Goal: Information Seeking & Learning: Learn about a topic

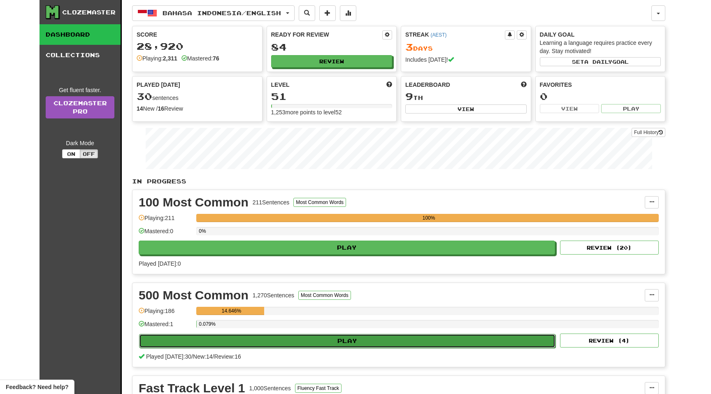
click at [227, 340] on button "Play" at bounding box center [347, 341] width 417 height 14
select select "**"
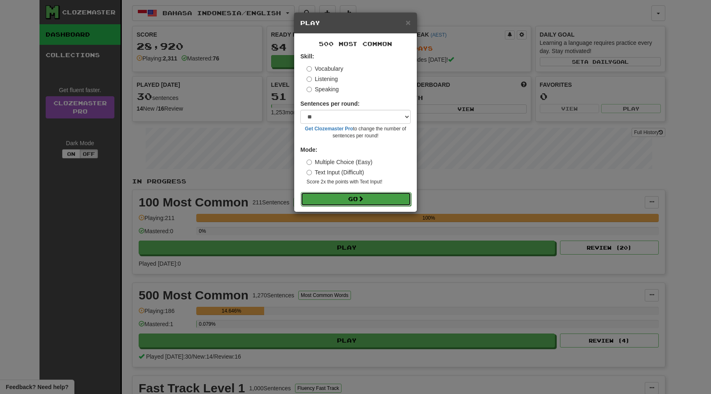
click at [348, 202] on button "Go" at bounding box center [356, 199] width 110 height 14
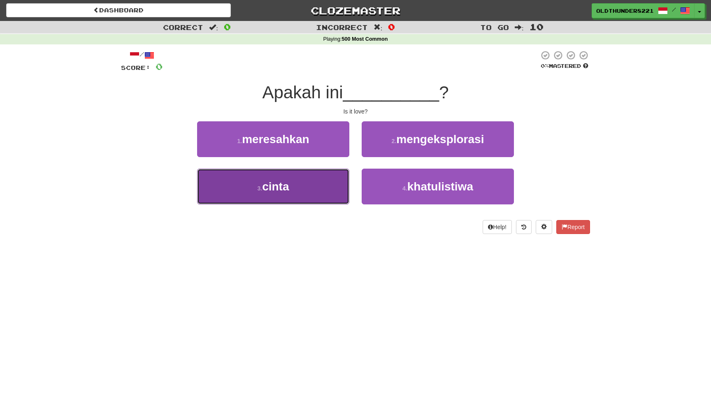
click at [275, 189] on span "cinta" at bounding box center [275, 186] width 27 height 13
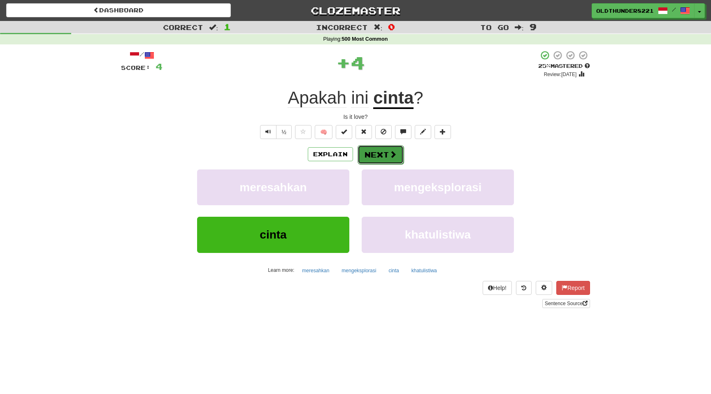
click at [379, 160] on button "Next" at bounding box center [381, 154] width 46 height 19
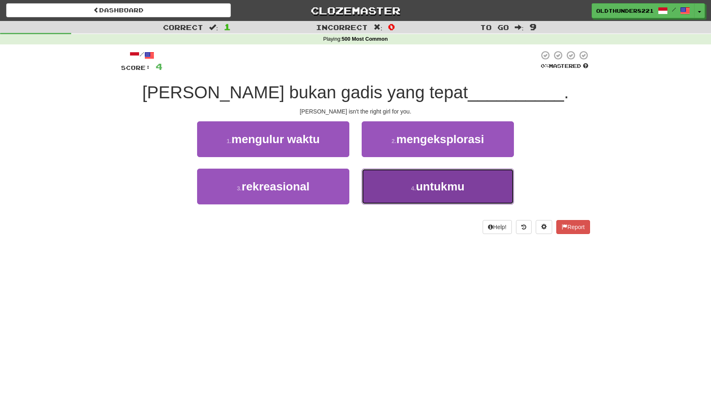
click at [437, 184] on span "untukmu" at bounding box center [440, 186] width 49 height 13
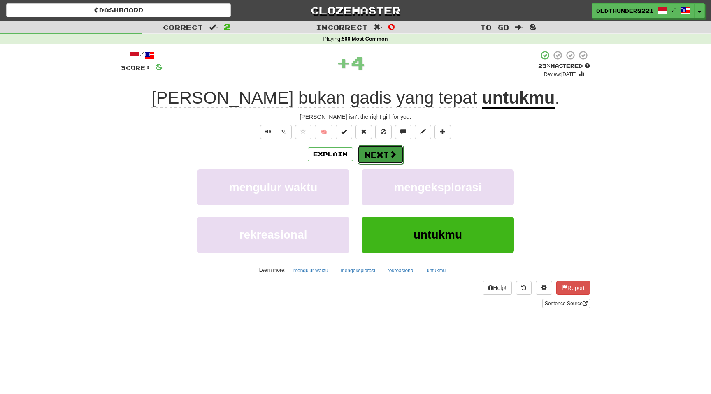
click at [384, 154] on button "Next" at bounding box center [381, 154] width 46 height 19
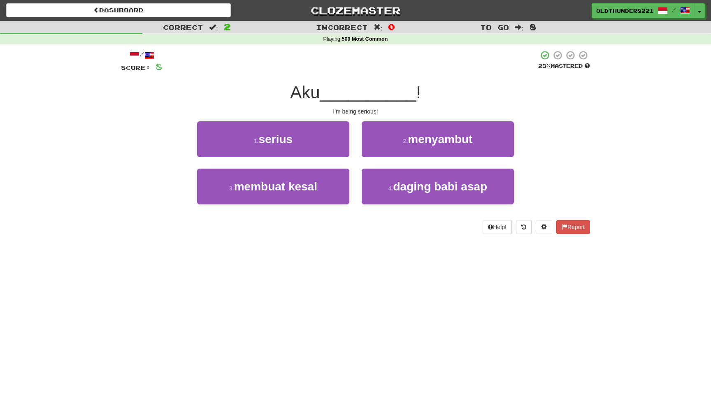
click at [267, 157] on div "1 . serius" at bounding box center [273, 144] width 165 height 47
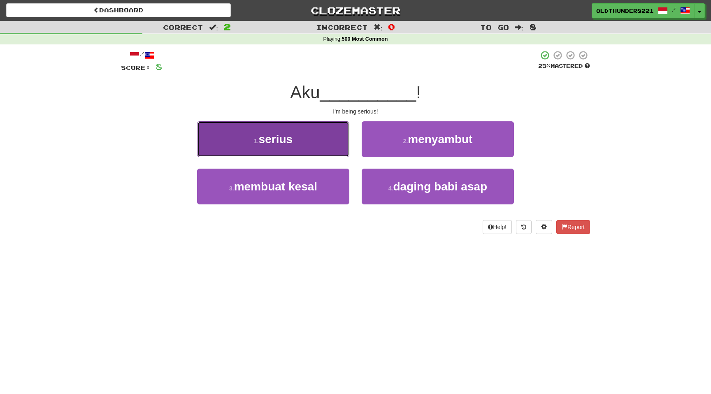
click at [268, 141] on span "serius" at bounding box center [276, 139] width 34 height 13
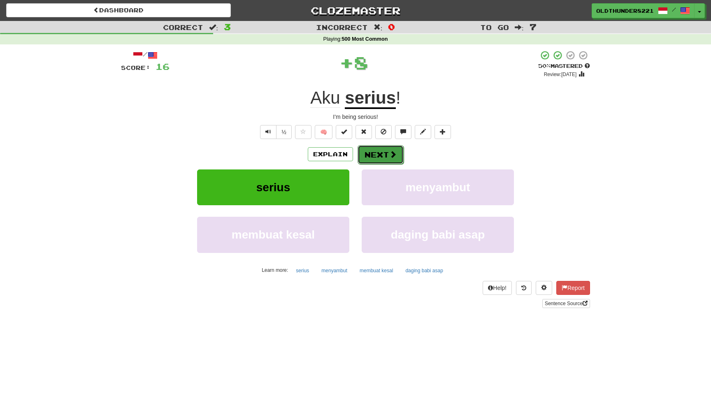
click at [384, 154] on button "Next" at bounding box center [381, 154] width 46 height 19
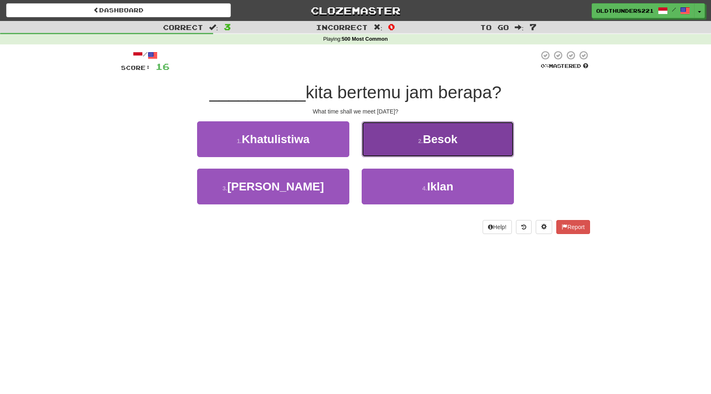
click at [426, 140] on span "Besok" at bounding box center [440, 139] width 35 height 13
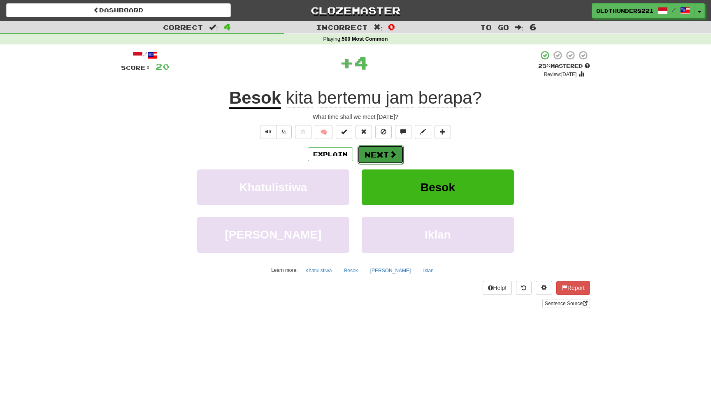
click at [376, 155] on button "Next" at bounding box center [381, 154] width 46 height 19
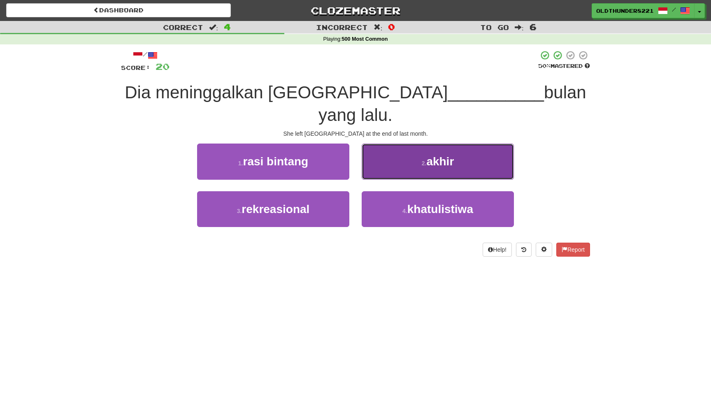
click at [434, 144] on button "2 . akhir" at bounding box center [438, 162] width 152 height 36
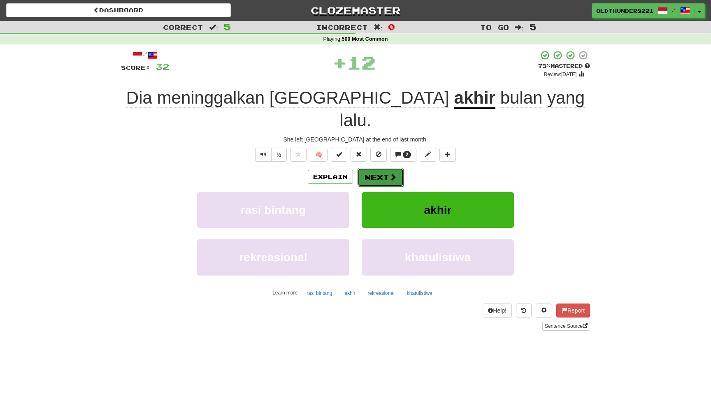
click at [383, 168] on button "Next" at bounding box center [381, 177] width 46 height 19
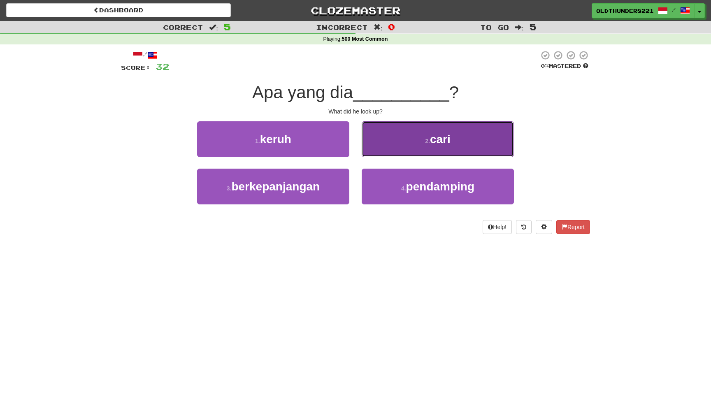
click at [439, 140] on span "cari" at bounding box center [440, 139] width 21 height 13
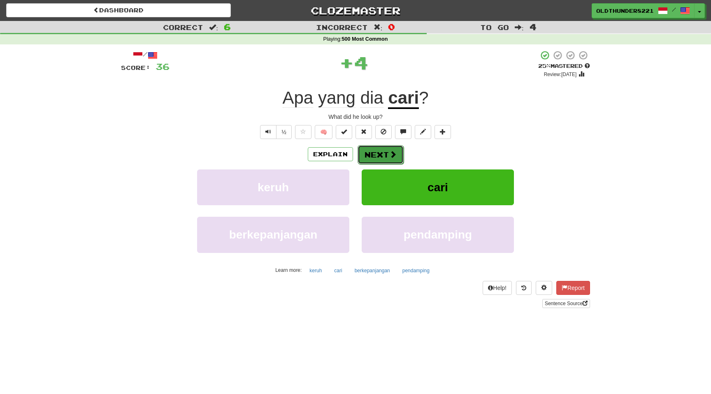
click at [382, 151] on button "Next" at bounding box center [381, 154] width 46 height 19
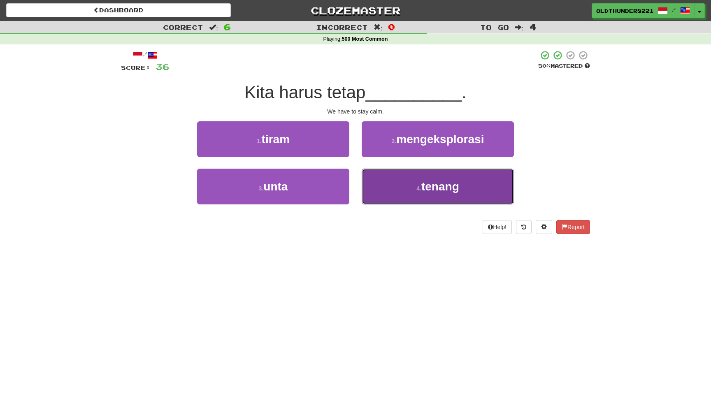
click at [441, 195] on button "4 . tenang" at bounding box center [438, 187] width 152 height 36
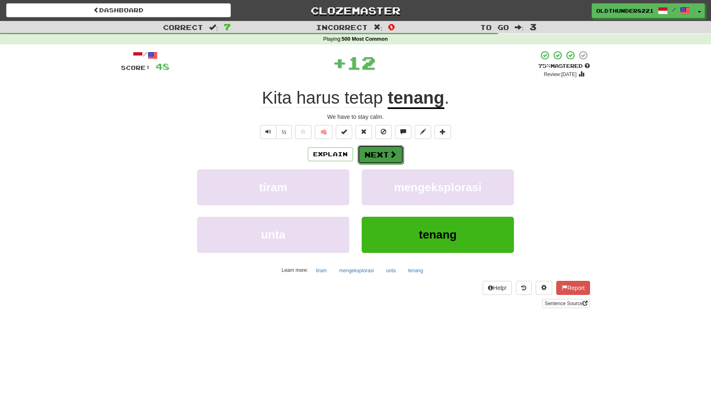
click at [382, 156] on button "Next" at bounding box center [381, 154] width 46 height 19
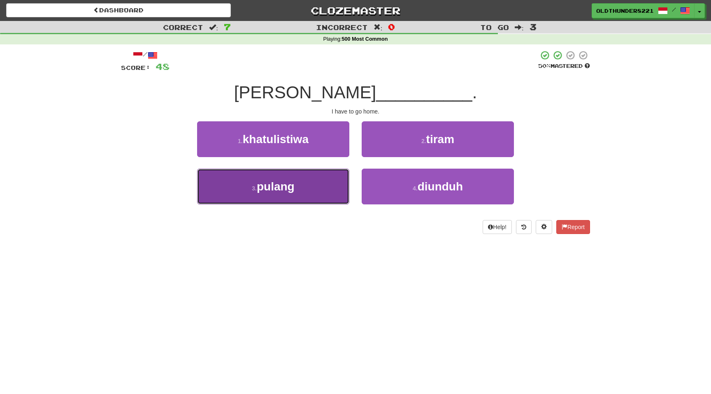
click at [275, 187] on span "pulang" at bounding box center [276, 186] width 38 height 13
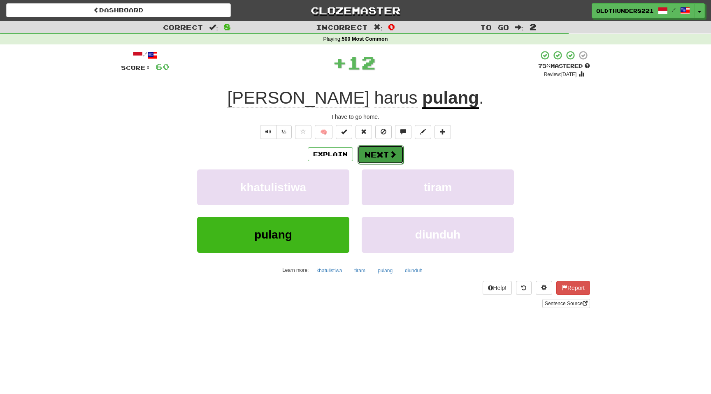
click at [382, 153] on button "Next" at bounding box center [381, 154] width 46 height 19
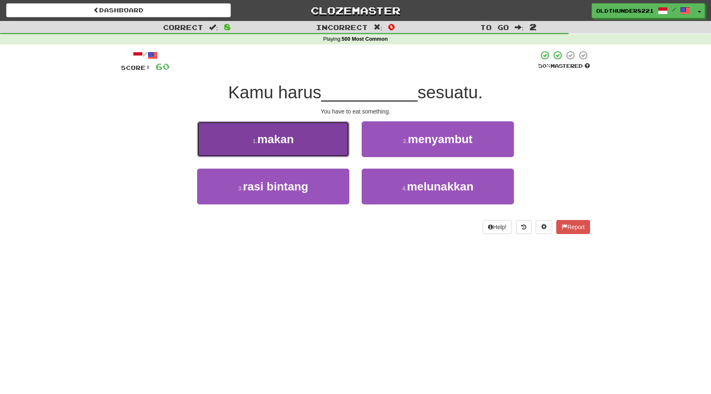
click at [289, 137] on span "makan" at bounding box center [275, 139] width 37 height 13
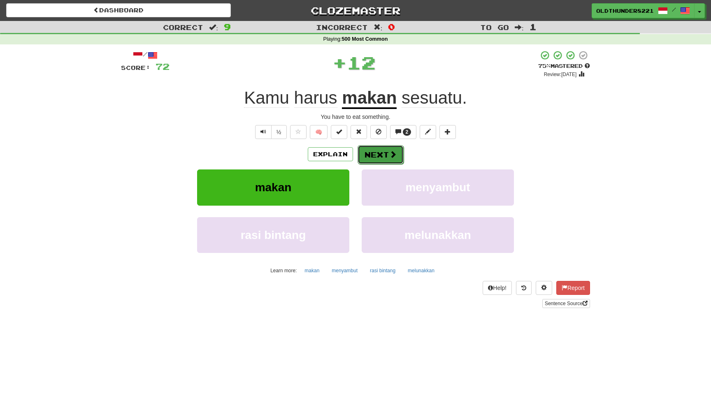
click at [380, 153] on button "Next" at bounding box center [381, 154] width 46 height 19
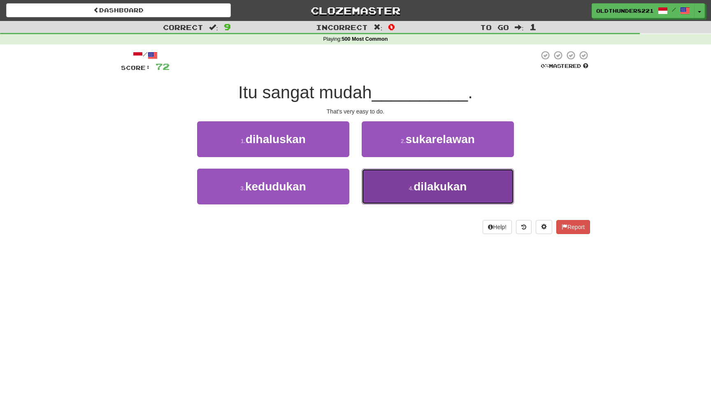
click at [427, 182] on span "dilakukan" at bounding box center [440, 186] width 53 height 13
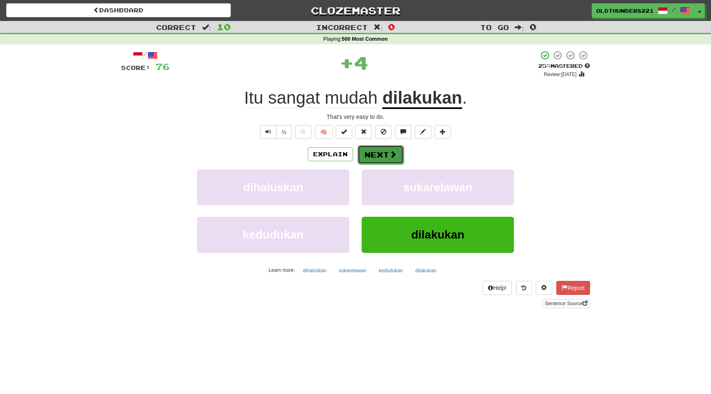
click at [381, 157] on button "Next" at bounding box center [381, 154] width 46 height 19
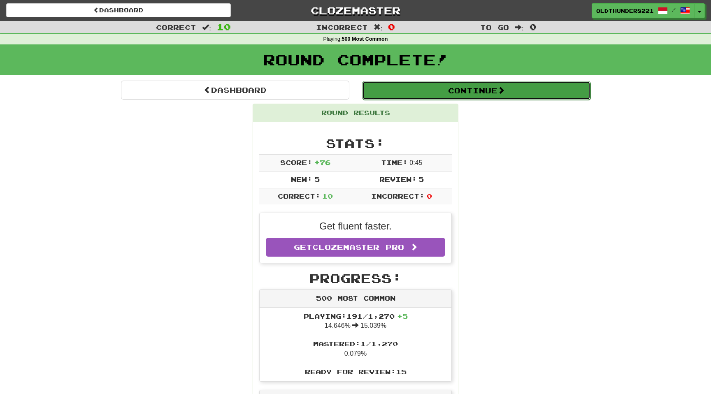
click at [448, 89] on button "Continue" at bounding box center [476, 90] width 228 height 19
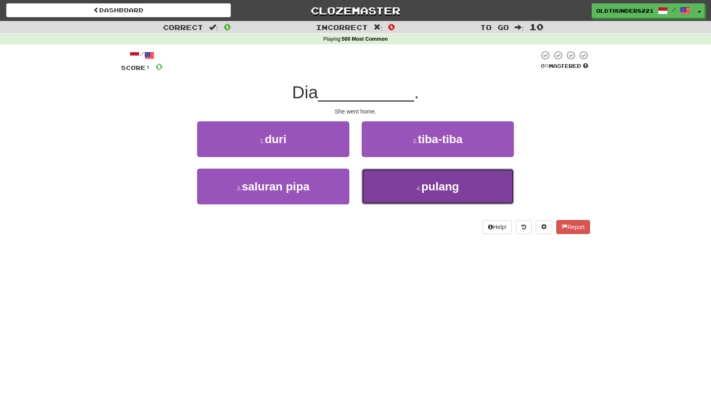
click at [436, 195] on button "4 . pulang" at bounding box center [438, 187] width 152 height 36
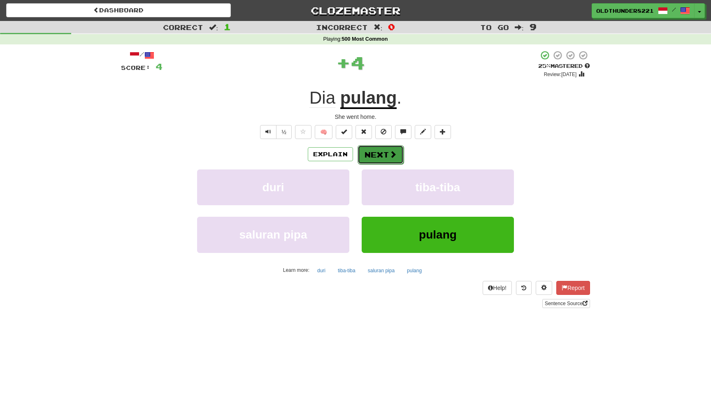
click at [381, 154] on button "Next" at bounding box center [381, 154] width 46 height 19
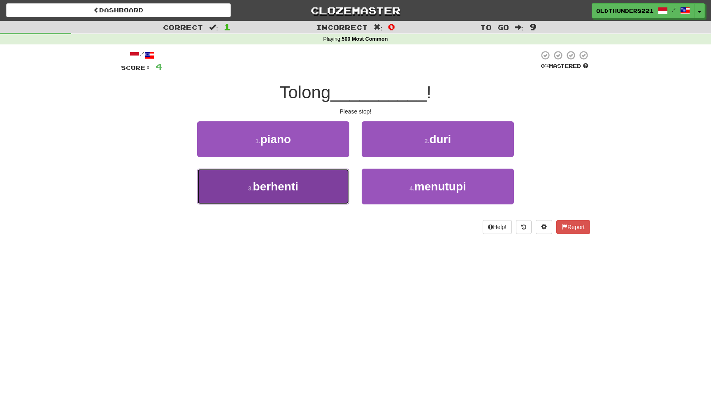
click at [290, 193] on span "berhenti" at bounding box center [275, 186] width 45 height 13
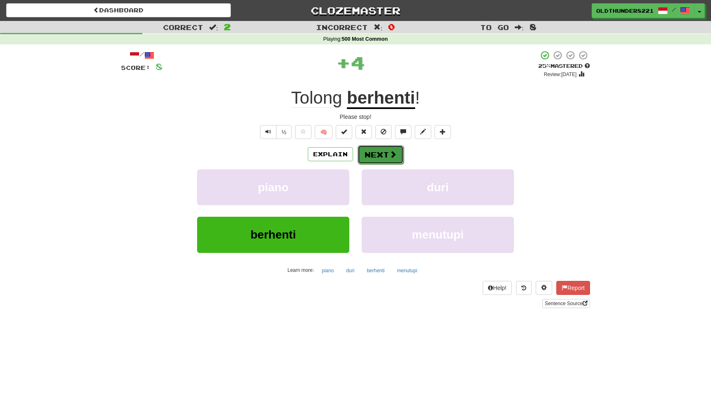
click at [381, 159] on button "Next" at bounding box center [381, 154] width 46 height 19
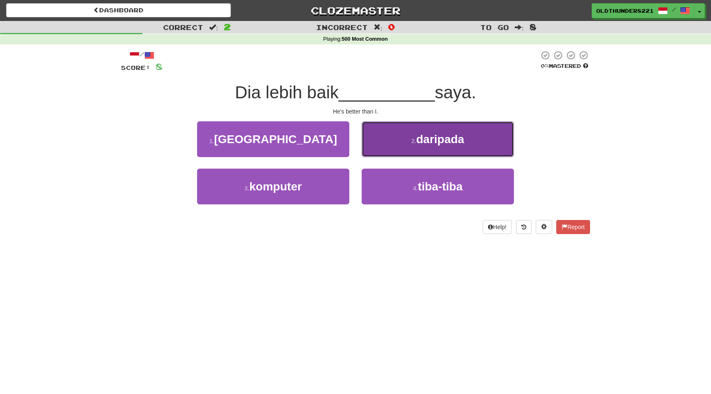
click at [426, 133] on span "daripada" at bounding box center [440, 139] width 48 height 13
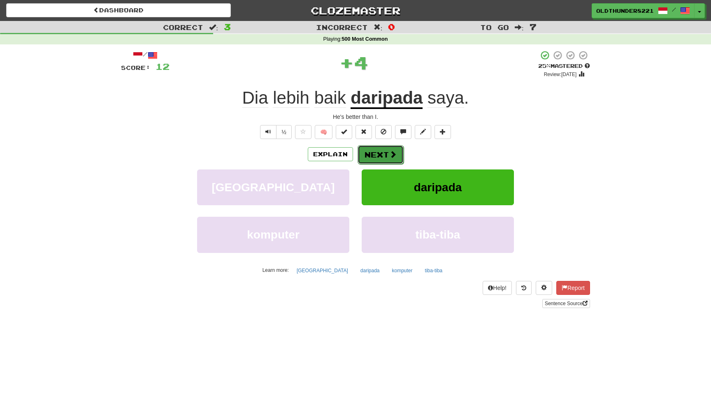
click at [380, 154] on button "Next" at bounding box center [381, 154] width 46 height 19
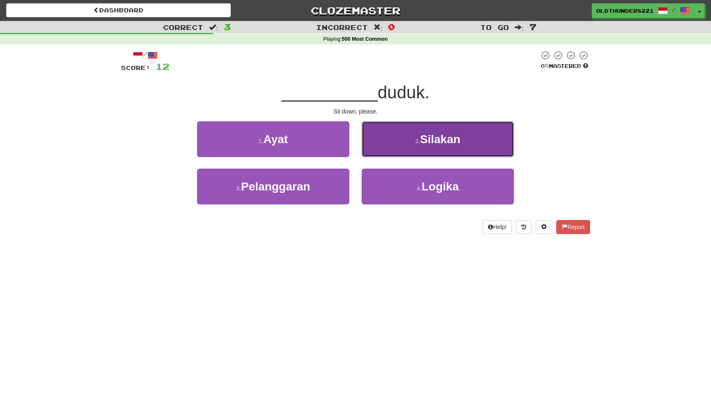
click at [440, 151] on button "2 . [GEOGRAPHIC_DATA]" at bounding box center [438, 139] width 152 height 36
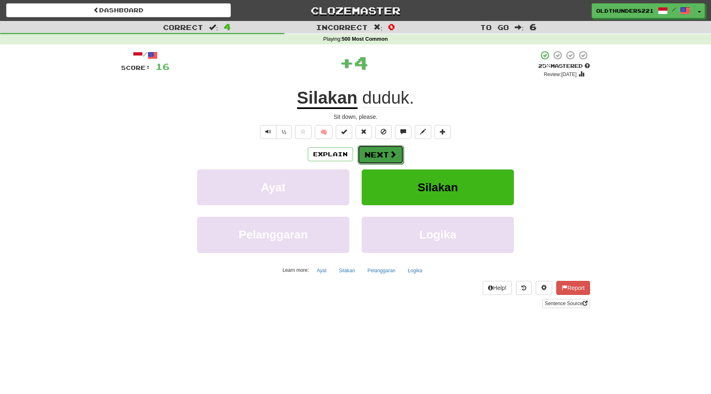
click at [380, 155] on button "Next" at bounding box center [381, 154] width 46 height 19
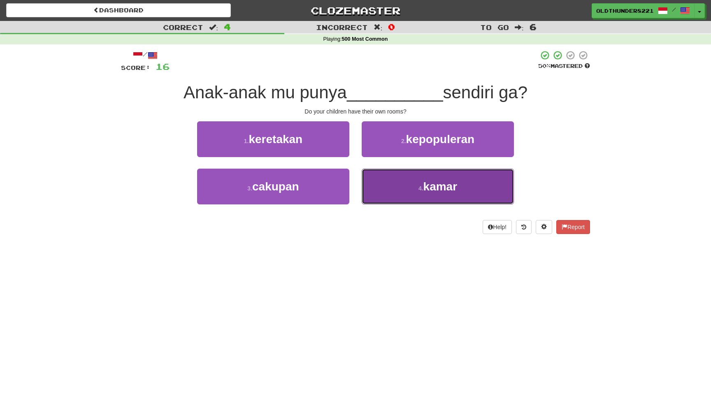
click at [433, 188] on span "kamar" at bounding box center [441, 186] width 34 height 13
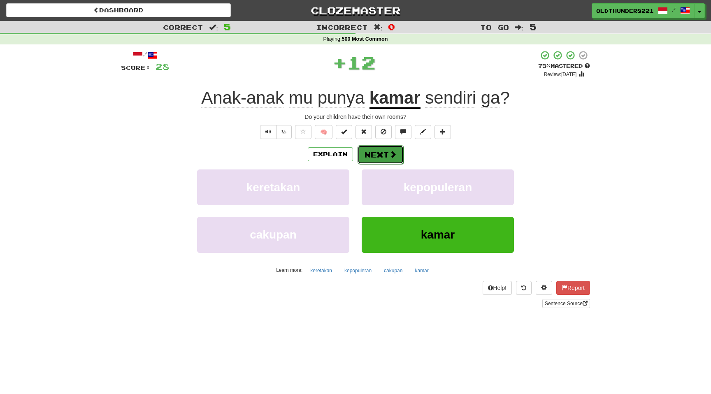
click at [382, 157] on button "Next" at bounding box center [381, 154] width 46 height 19
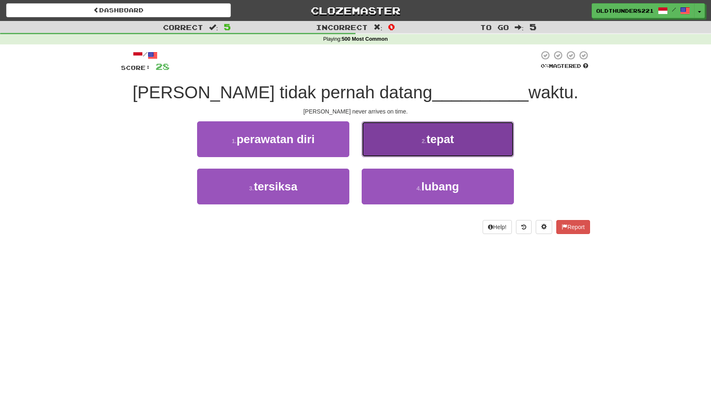
click at [433, 133] on span "tepat" at bounding box center [440, 139] width 28 height 13
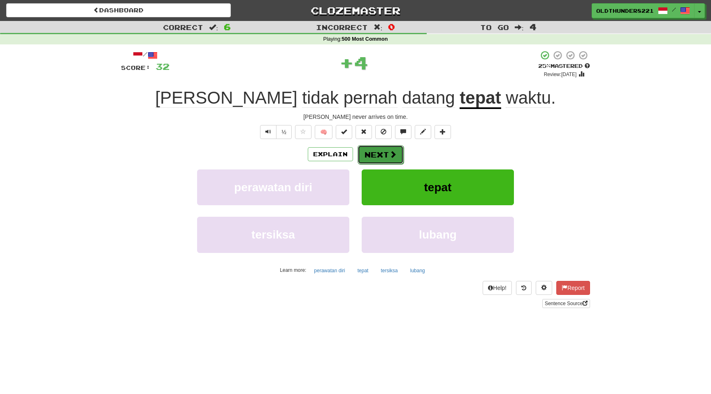
click at [382, 158] on button "Next" at bounding box center [381, 154] width 46 height 19
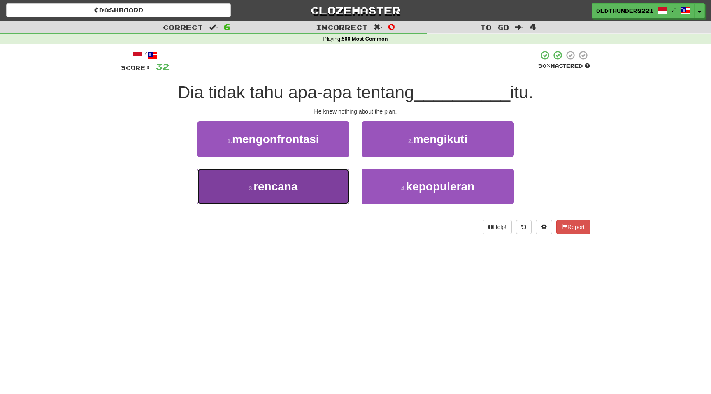
click at [287, 183] on span "rencana" at bounding box center [276, 186] width 44 height 13
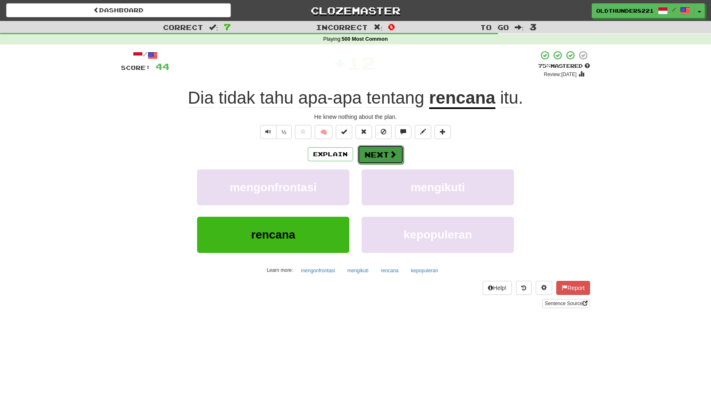
click at [383, 156] on button "Next" at bounding box center [381, 154] width 46 height 19
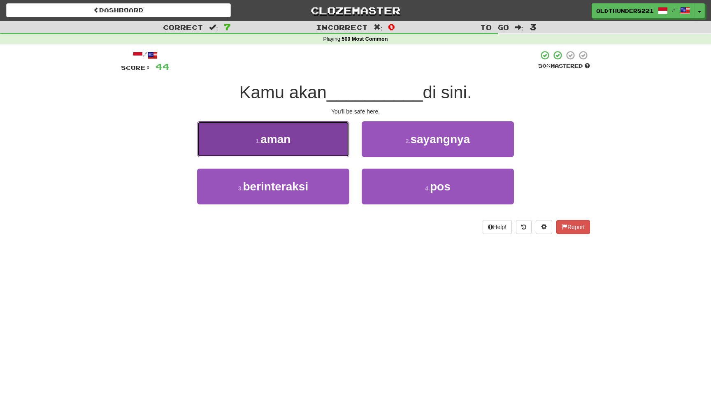
click at [293, 131] on button "1 . aman" at bounding box center [273, 139] width 152 height 36
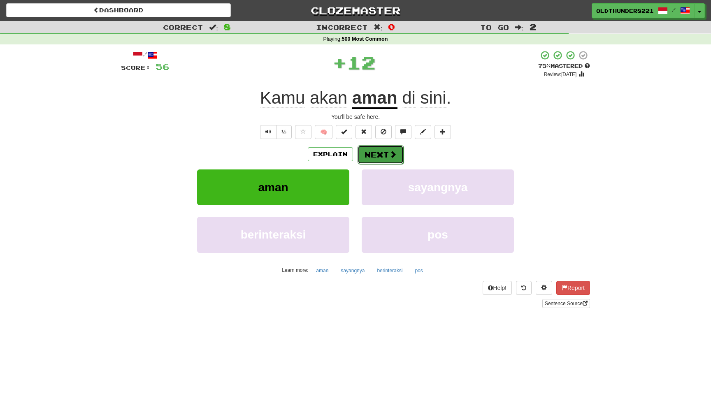
click at [384, 153] on button "Next" at bounding box center [381, 154] width 46 height 19
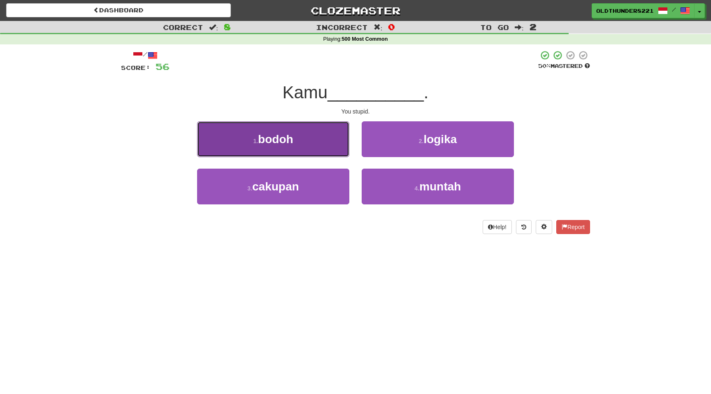
click at [291, 140] on span "bodoh" at bounding box center [275, 139] width 35 height 13
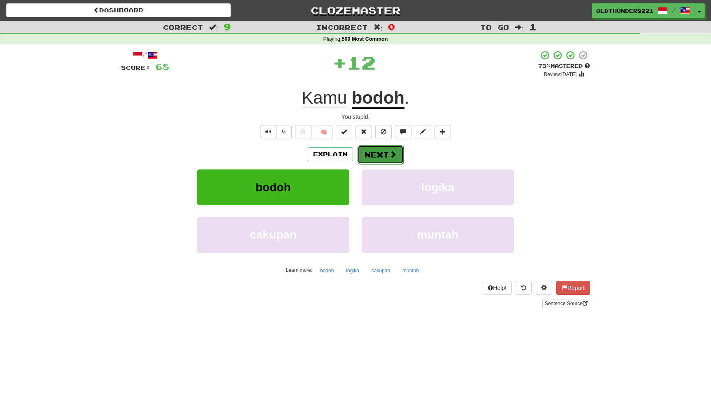
click at [382, 155] on button "Next" at bounding box center [381, 154] width 46 height 19
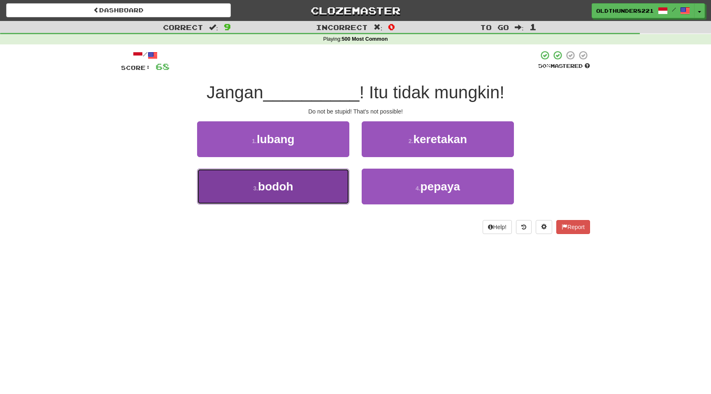
click at [279, 196] on button "3 . bodoh" at bounding box center [273, 187] width 152 height 36
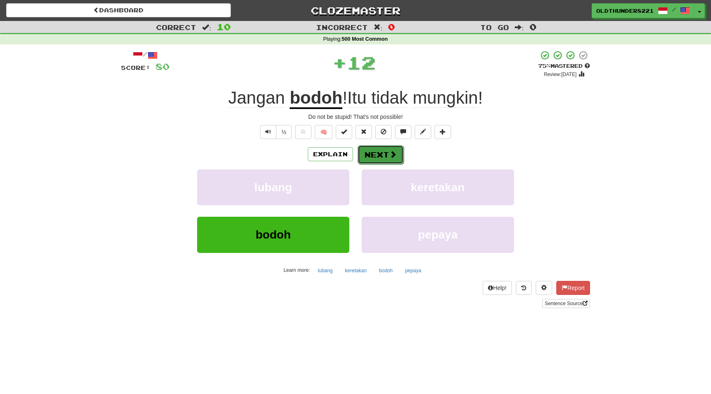
click at [379, 158] on button "Next" at bounding box center [381, 154] width 46 height 19
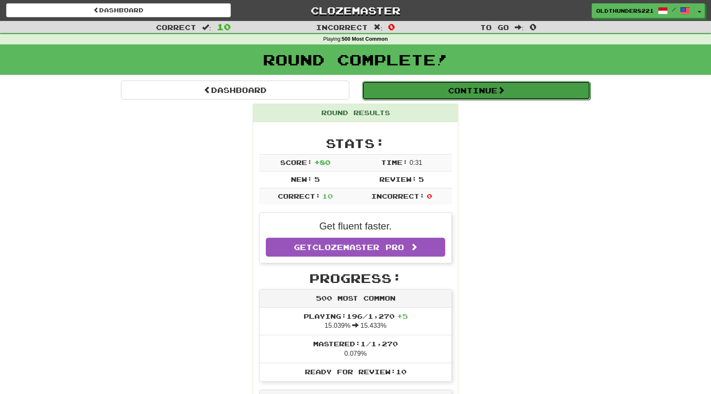
click at [452, 89] on button "Continue" at bounding box center [476, 90] width 228 height 19
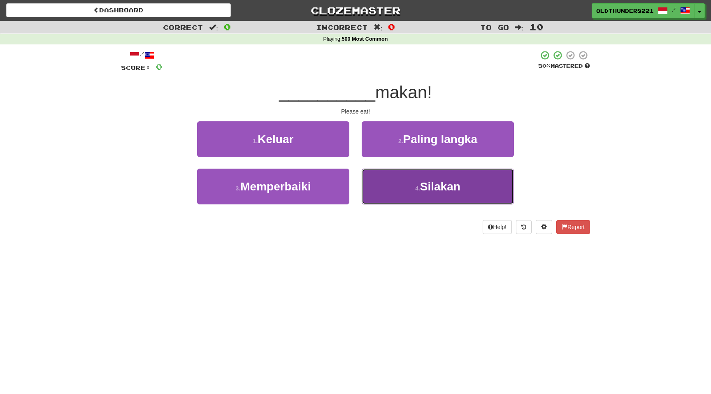
click at [425, 186] on span "Silakan" at bounding box center [440, 186] width 40 height 13
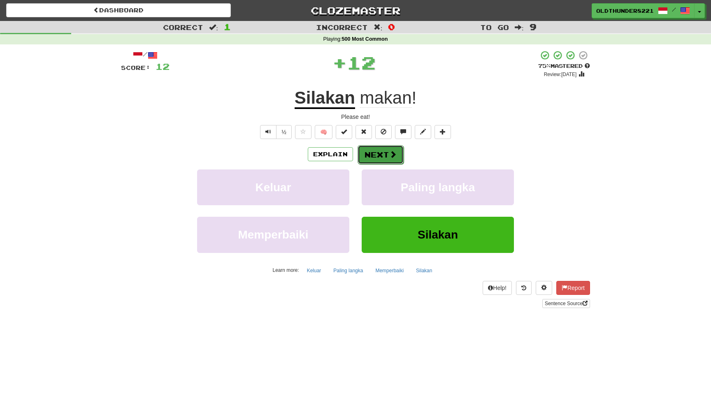
click at [380, 157] on button "Next" at bounding box center [381, 154] width 46 height 19
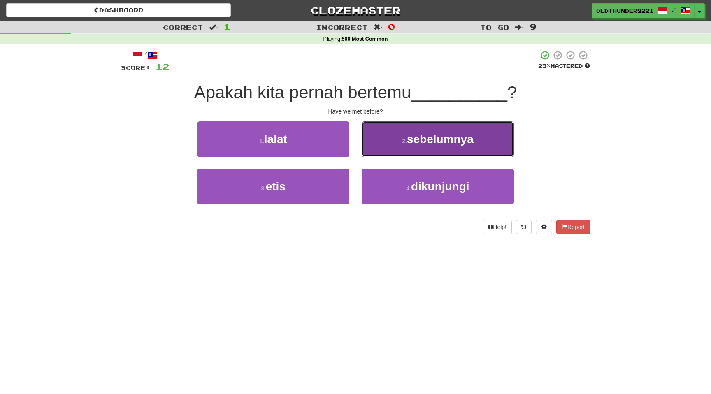
click at [435, 135] on span "sebelumnya" at bounding box center [440, 139] width 67 height 13
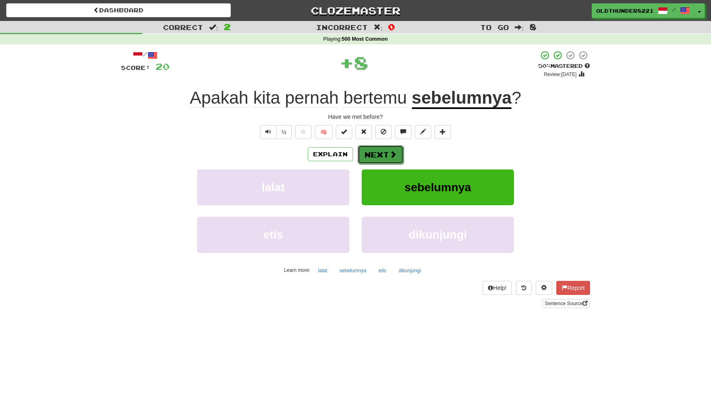
click at [378, 158] on button "Next" at bounding box center [381, 154] width 46 height 19
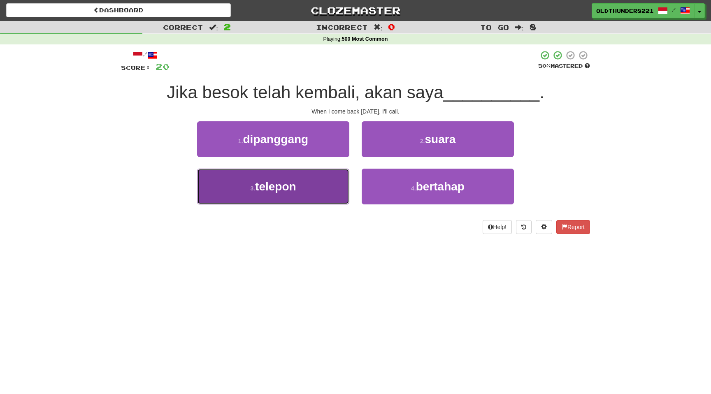
click at [293, 189] on span "telepon" at bounding box center [275, 186] width 41 height 13
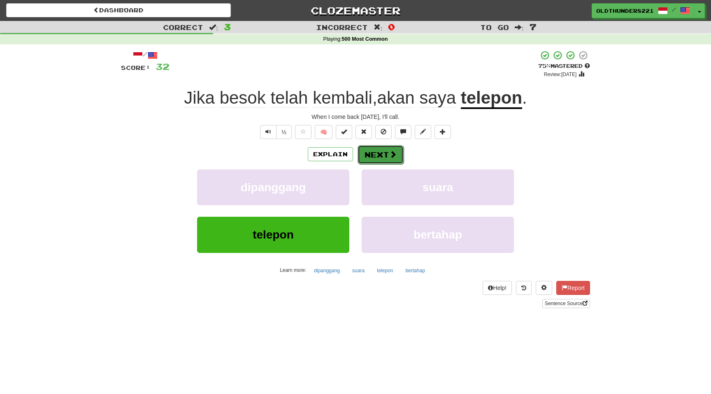
click at [377, 153] on button "Next" at bounding box center [381, 154] width 46 height 19
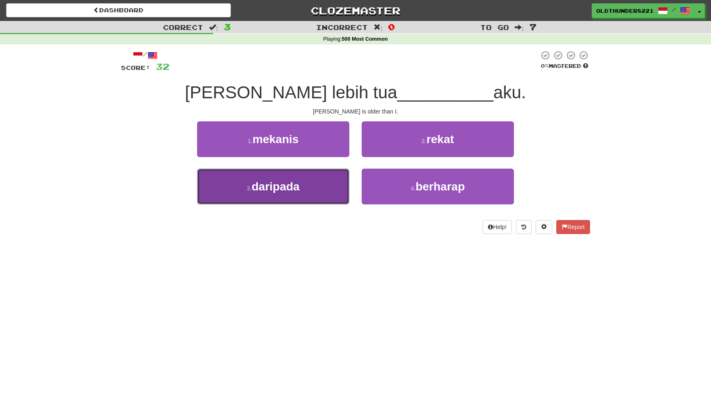
click at [264, 180] on span "daripada" at bounding box center [275, 186] width 48 height 13
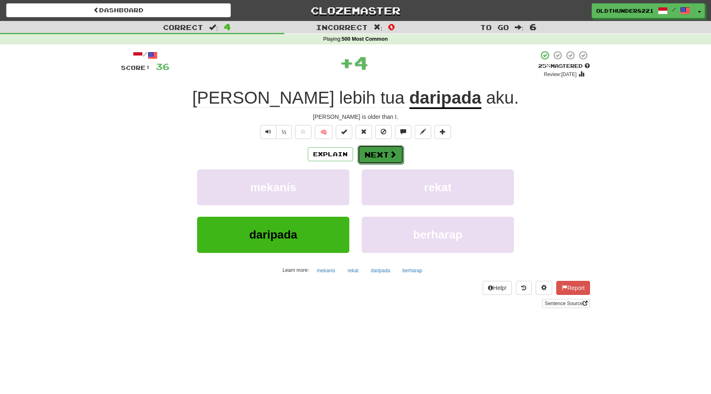
click at [377, 156] on button "Next" at bounding box center [381, 154] width 46 height 19
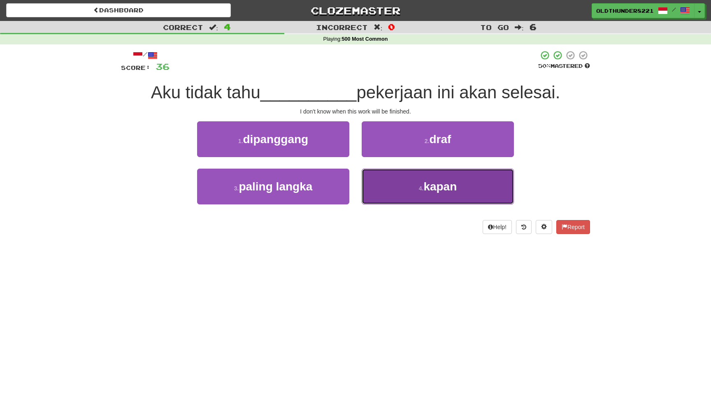
click at [412, 184] on button "4 . [GEOGRAPHIC_DATA]" at bounding box center [438, 187] width 152 height 36
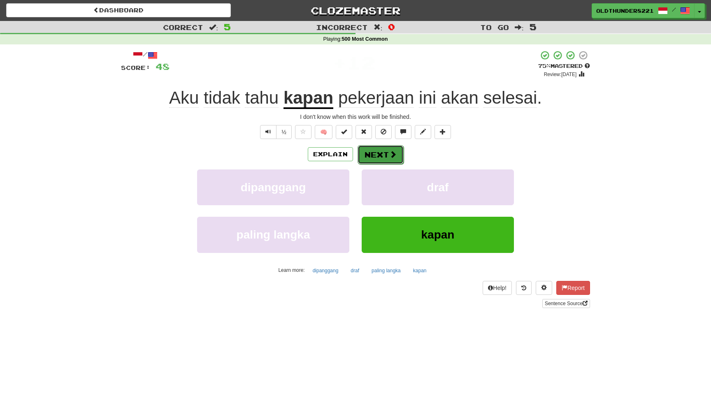
click at [383, 152] on button "Next" at bounding box center [381, 154] width 46 height 19
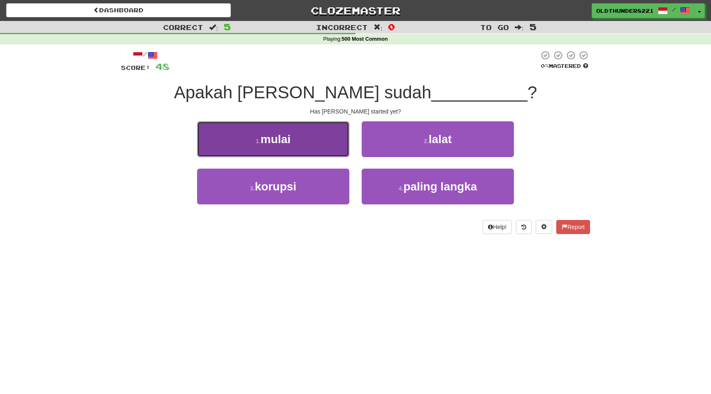
click at [292, 129] on button "1 . mulai" at bounding box center [273, 139] width 152 height 36
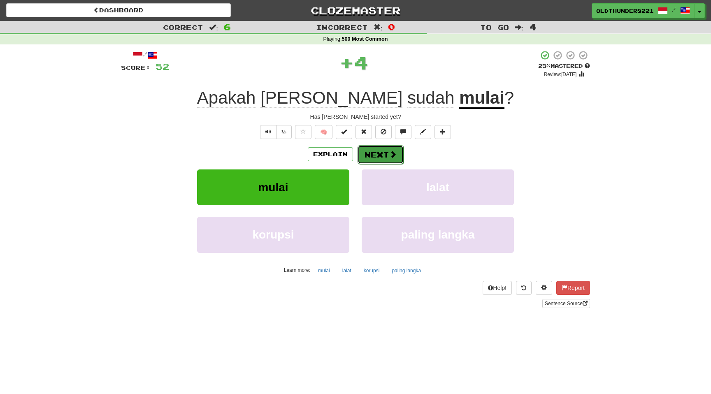
click at [375, 157] on button "Next" at bounding box center [381, 154] width 46 height 19
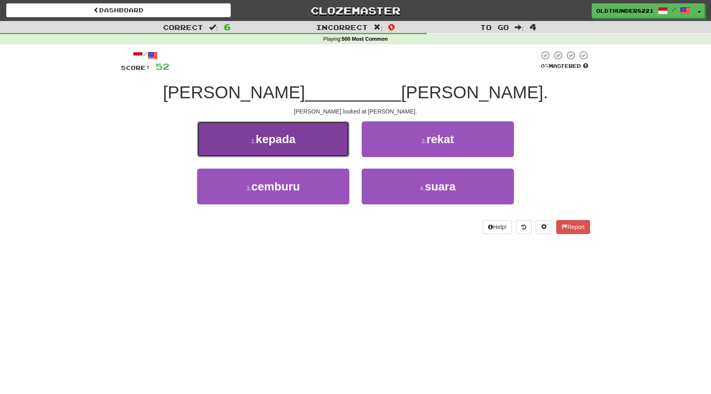
click at [275, 136] on span "kepada" at bounding box center [276, 139] width 40 height 13
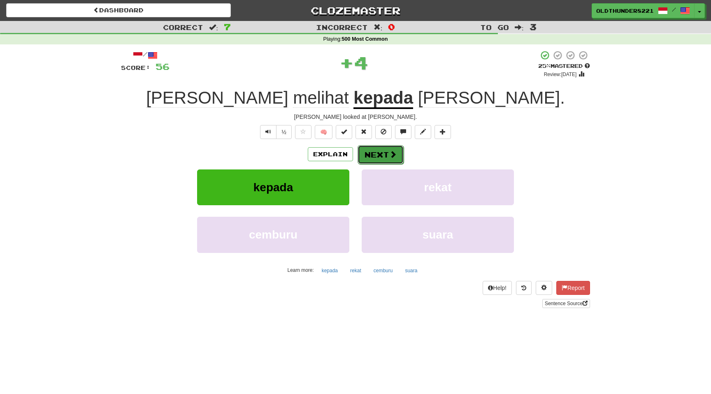
click at [384, 155] on button "Next" at bounding box center [381, 154] width 46 height 19
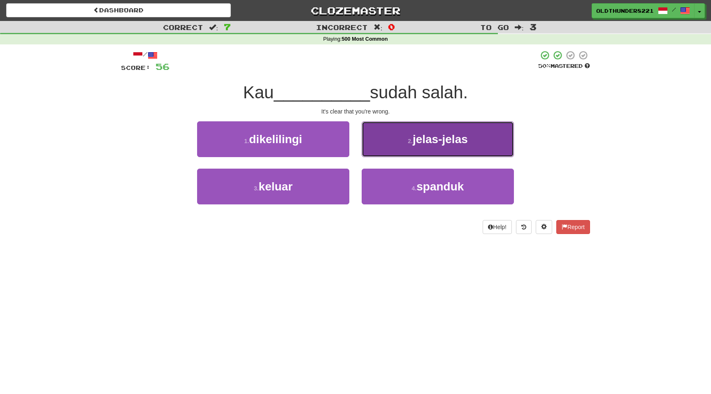
click at [436, 148] on button "2 . jelas-jelas" at bounding box center [438, 139] width 152 height 36
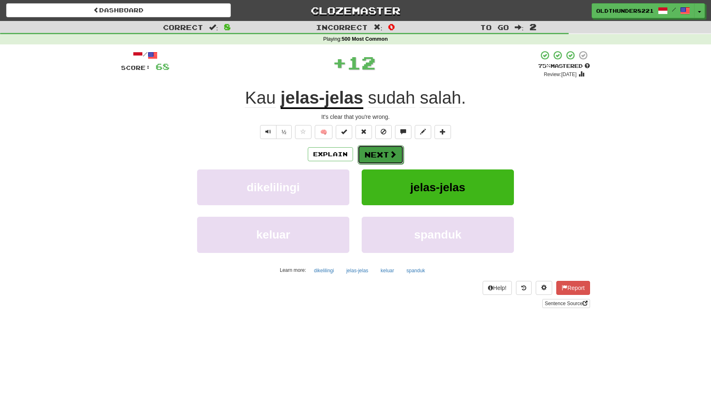
click at [384, 155] on button "Next" at bounding box center [381, 154] width 46 height 19
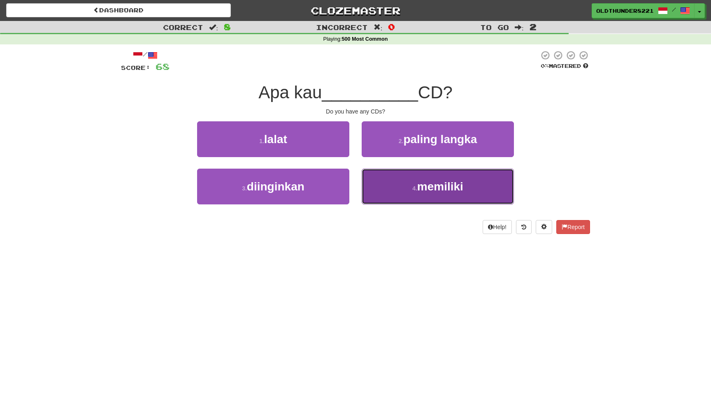
click at [435, 188] on span "memiliki" at bounding box center [440, 186] width 46 height 13
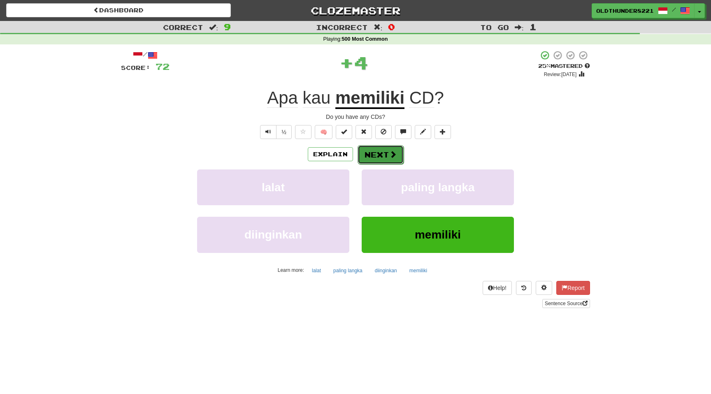
click at [389, 151] on span at bounding box center [392, 154] width 7 height 7
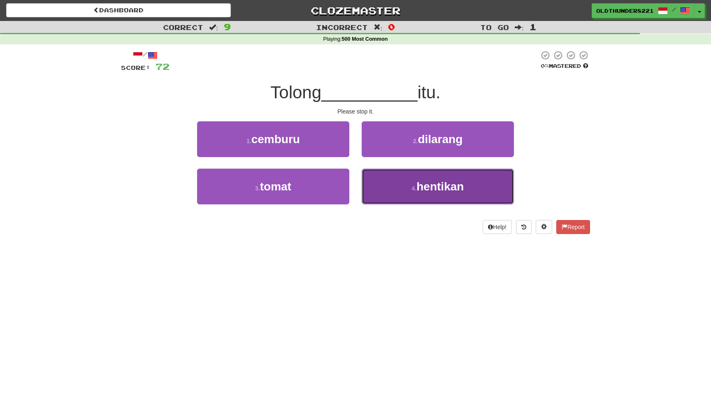
click at [436, 186] on span "hentikan" at bounding box center [440, 186] width 47 height 13
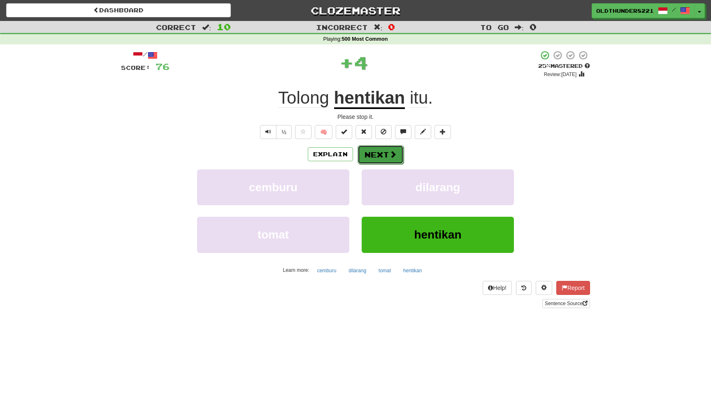
click at [380, 154] on button "Next" at bounding box center [381, 154] width 46 height 19
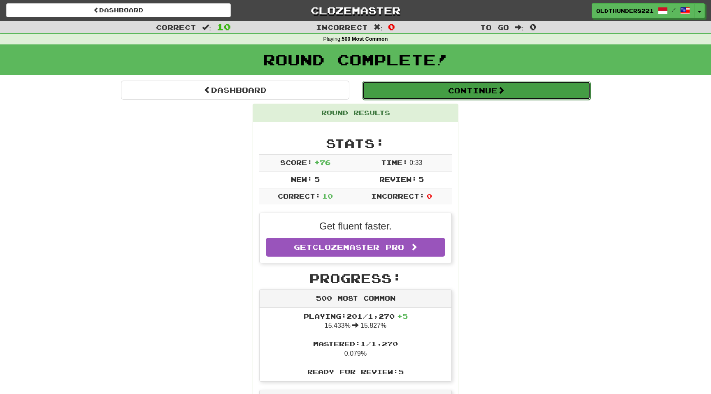
click at [426, 95] on button "Continue" at bounding box center [476, 90] width 228 height 19
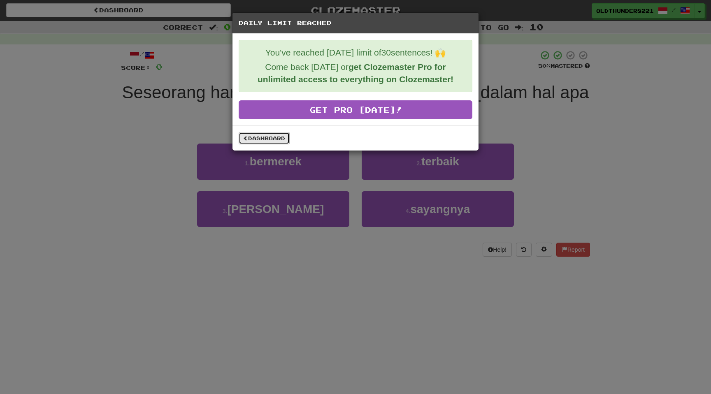
click at [265, 143] on link "Dashboard" at bounding box center [264, 138] width 51 height 12
